Goal: Information Seeking & Learning: Learn about a topic

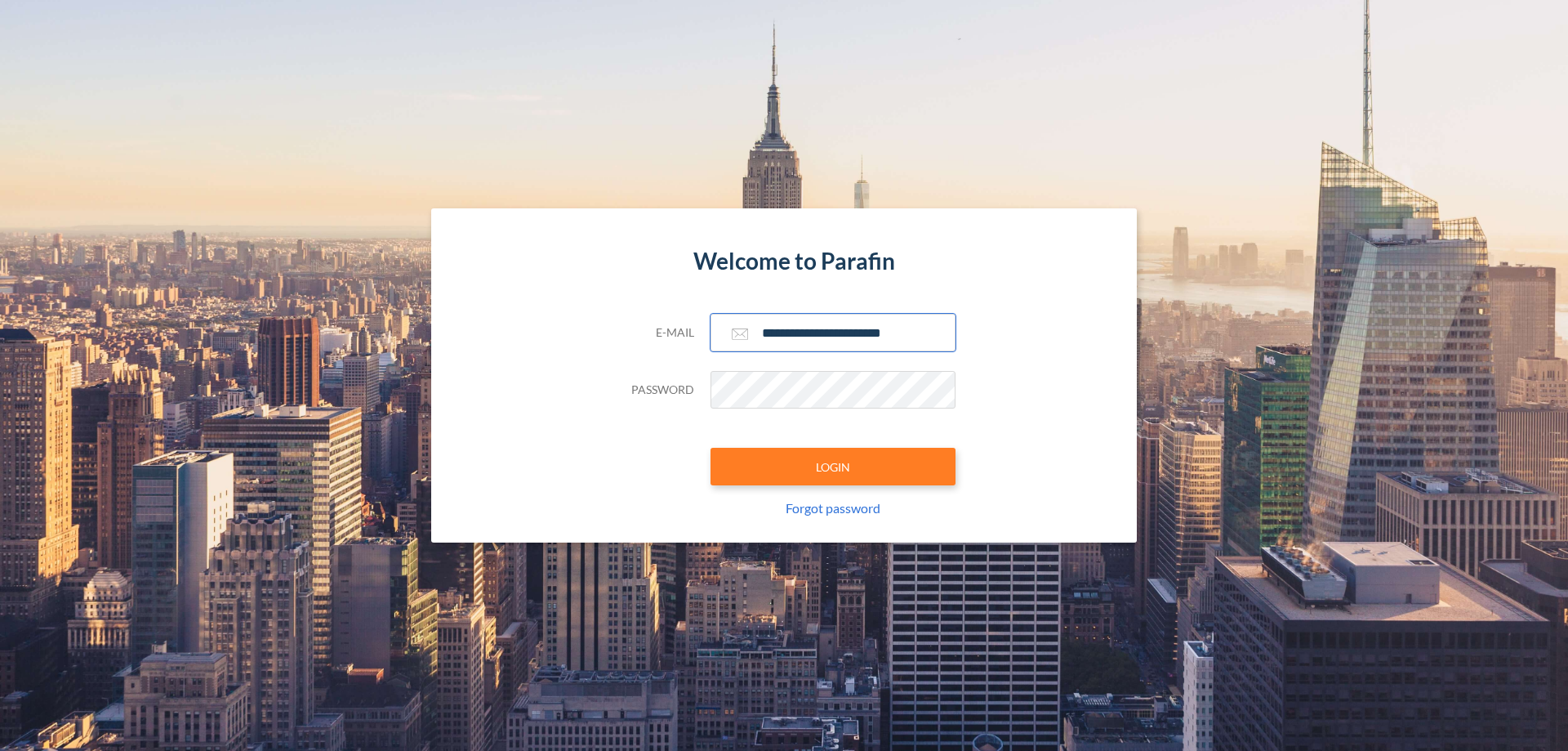
type input "**********"
click at [833, 466] on button "LOGIN" at bounding box center [834, 466] width 245 height 38
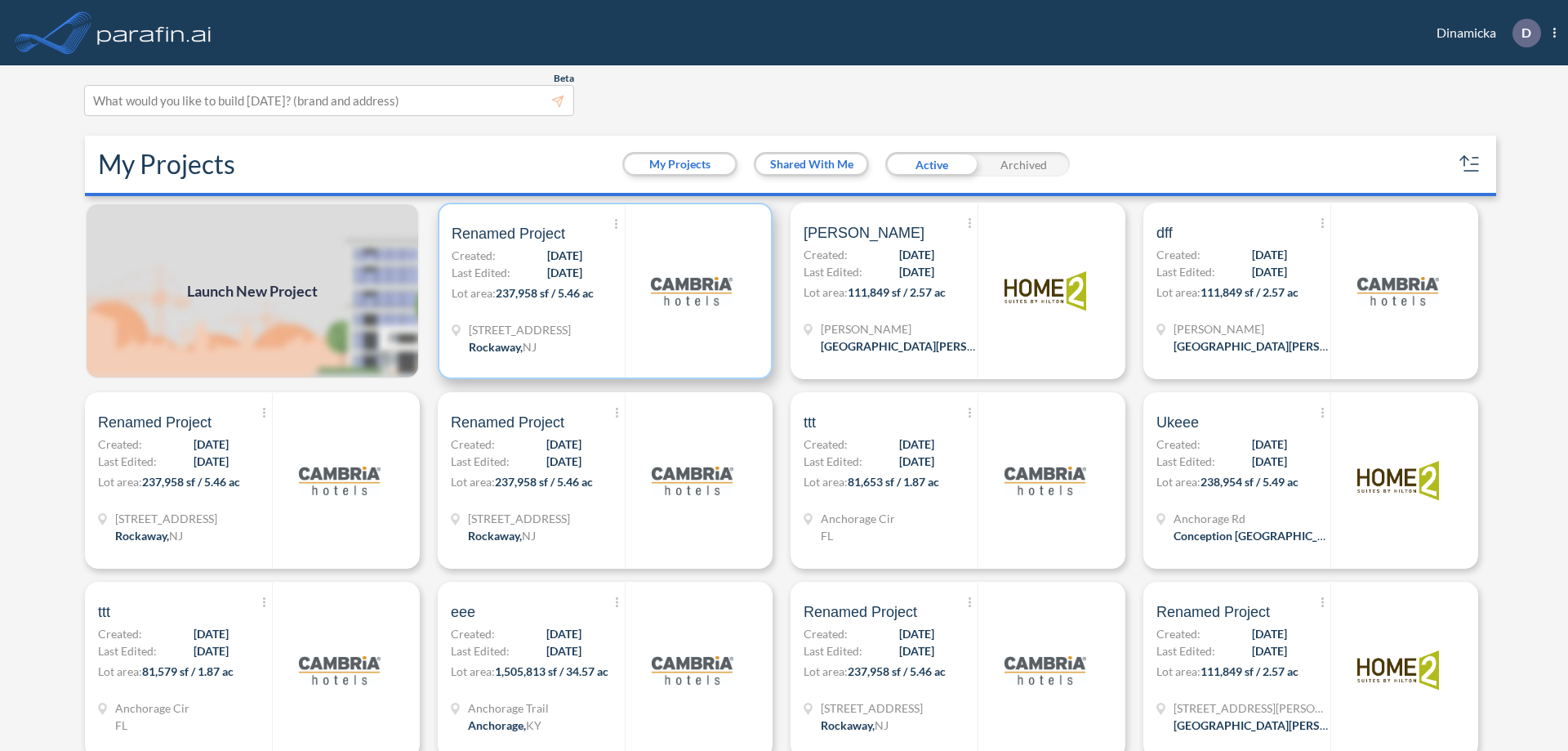
scroll to position [4, 0]
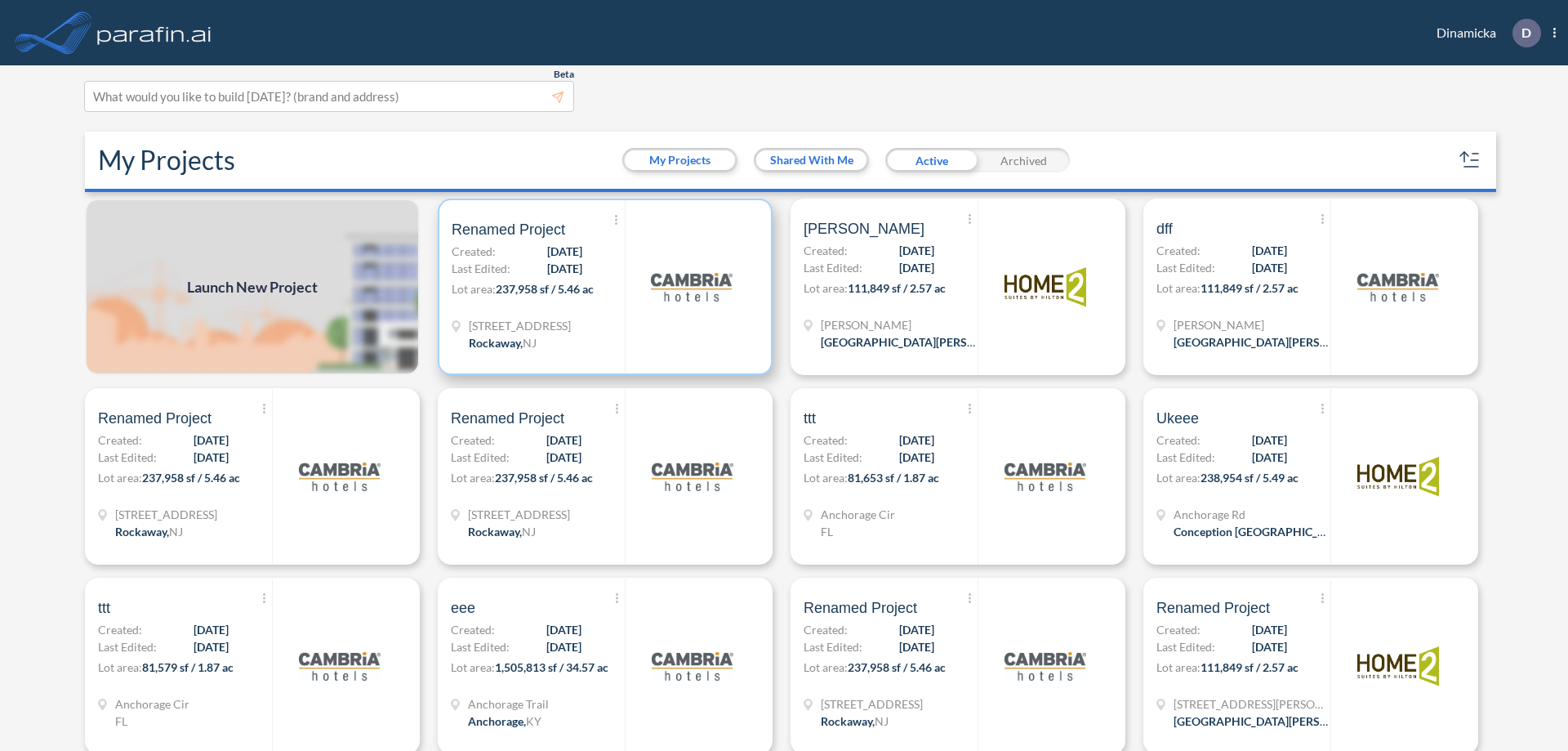
click at [602, 287] on p "Lot area: 237,958 sf / 5.46 ac" at bounding box center [538, 292] width 173 height 23
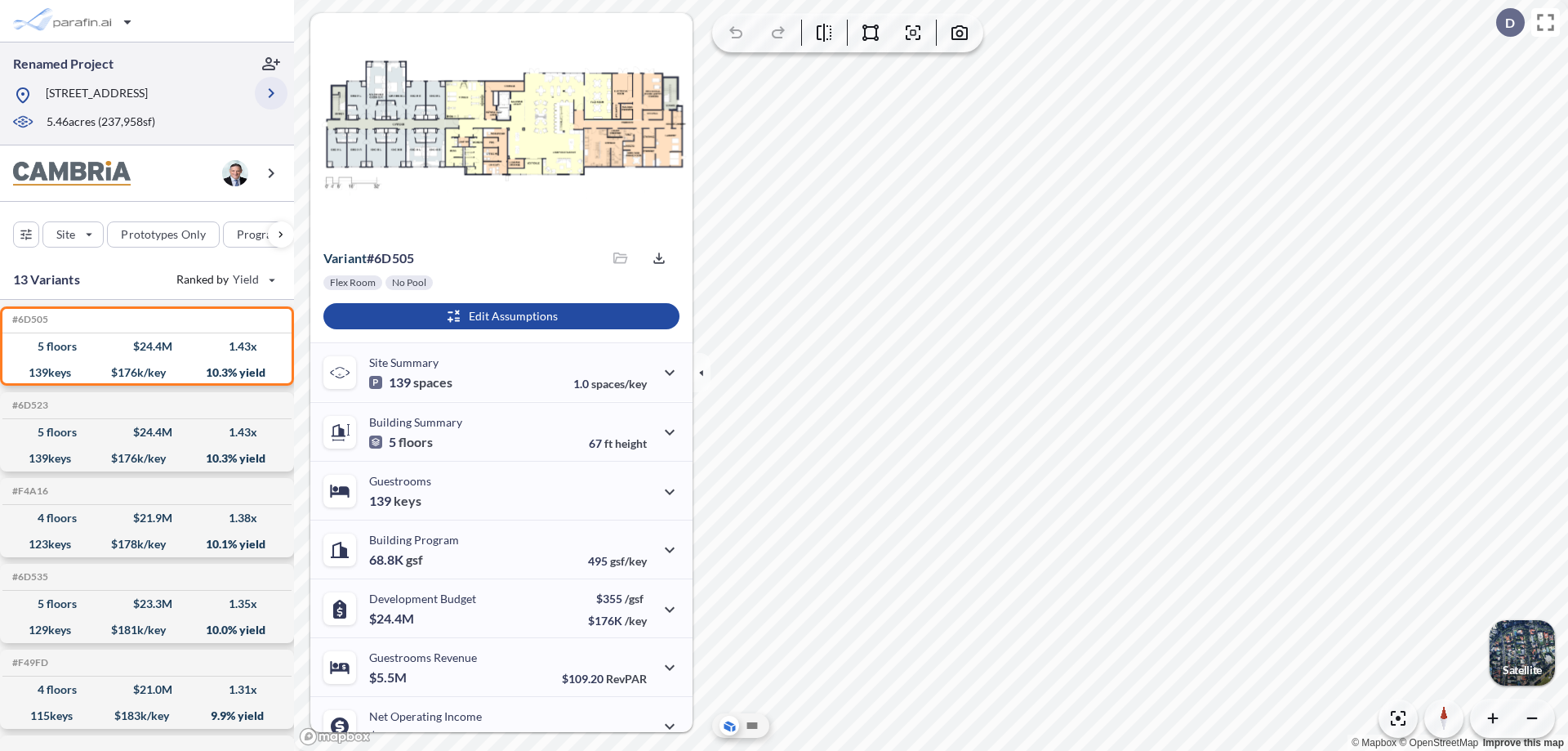
click at [271, 99] on icon "button" at bounding box center [271, 93] width 19 height 19
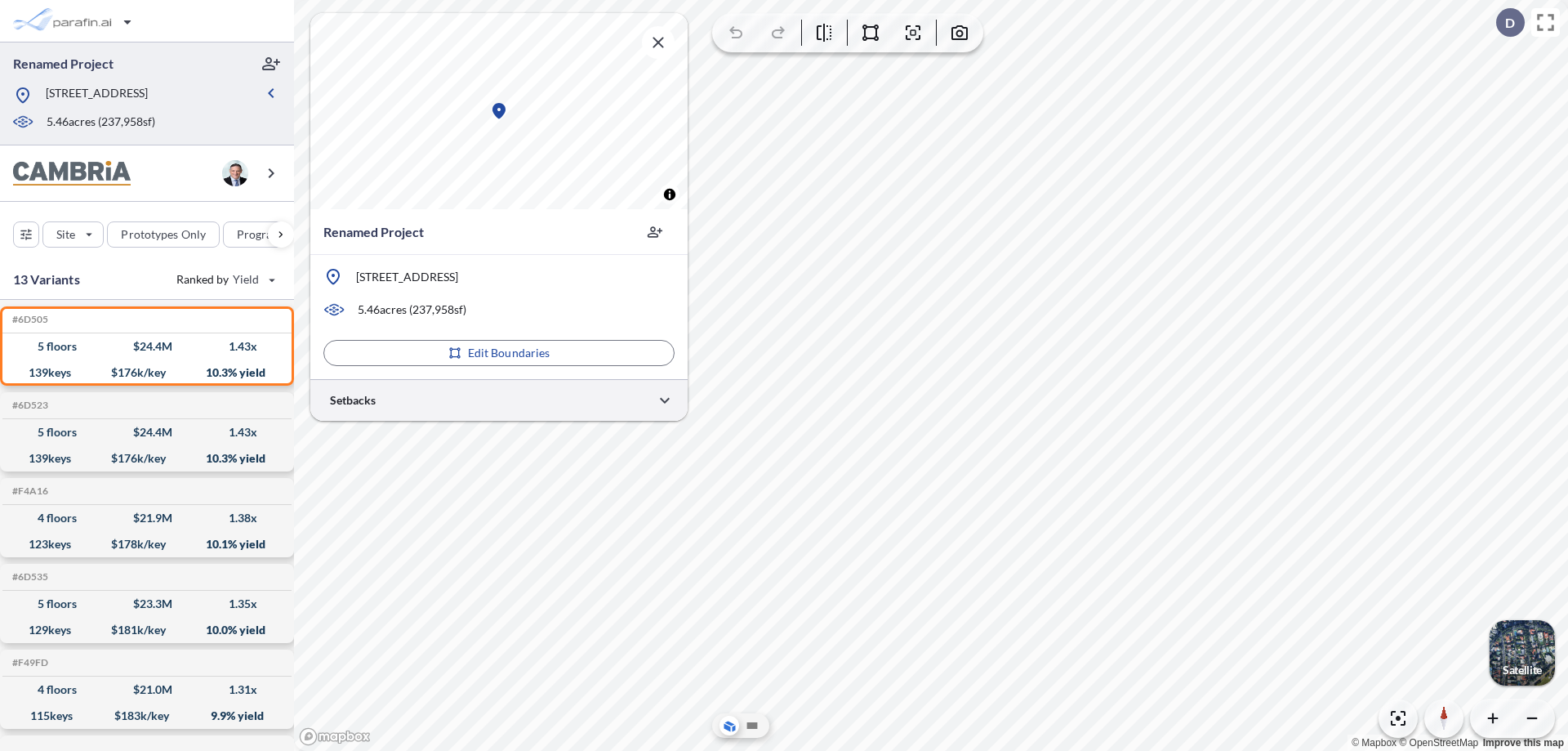
click at [499, 400] on div at bounding box center [499, 400] width 377 height 42
